Goal: Task Accomplishment & Management: Complete application form

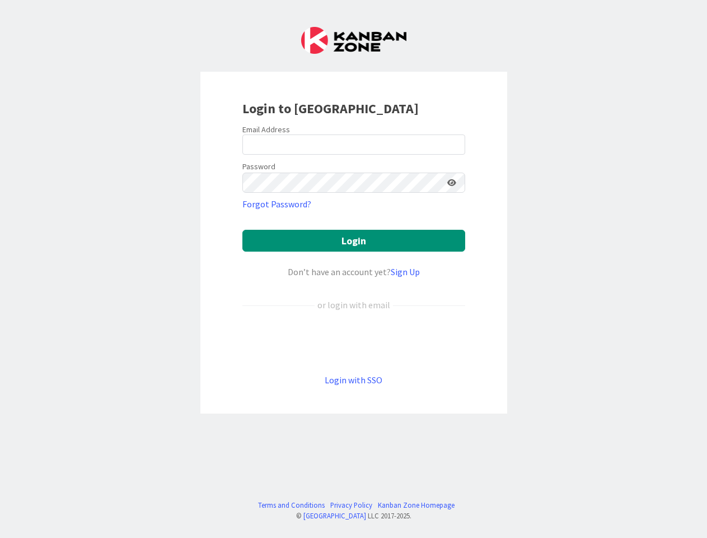
click at [353, 269] on div "Don’t have an account yet? Sign Up" at bounding box center [353, 271] width 223 height 13
click at [452, 183] on icon at bounding box center [451, 183] width 9 height 8
click at [354, 240] on button "Login" at bounding box center [353, 241] width 223 height 22
